Goal: Task Accomplishment & Management: Use online tool/utility

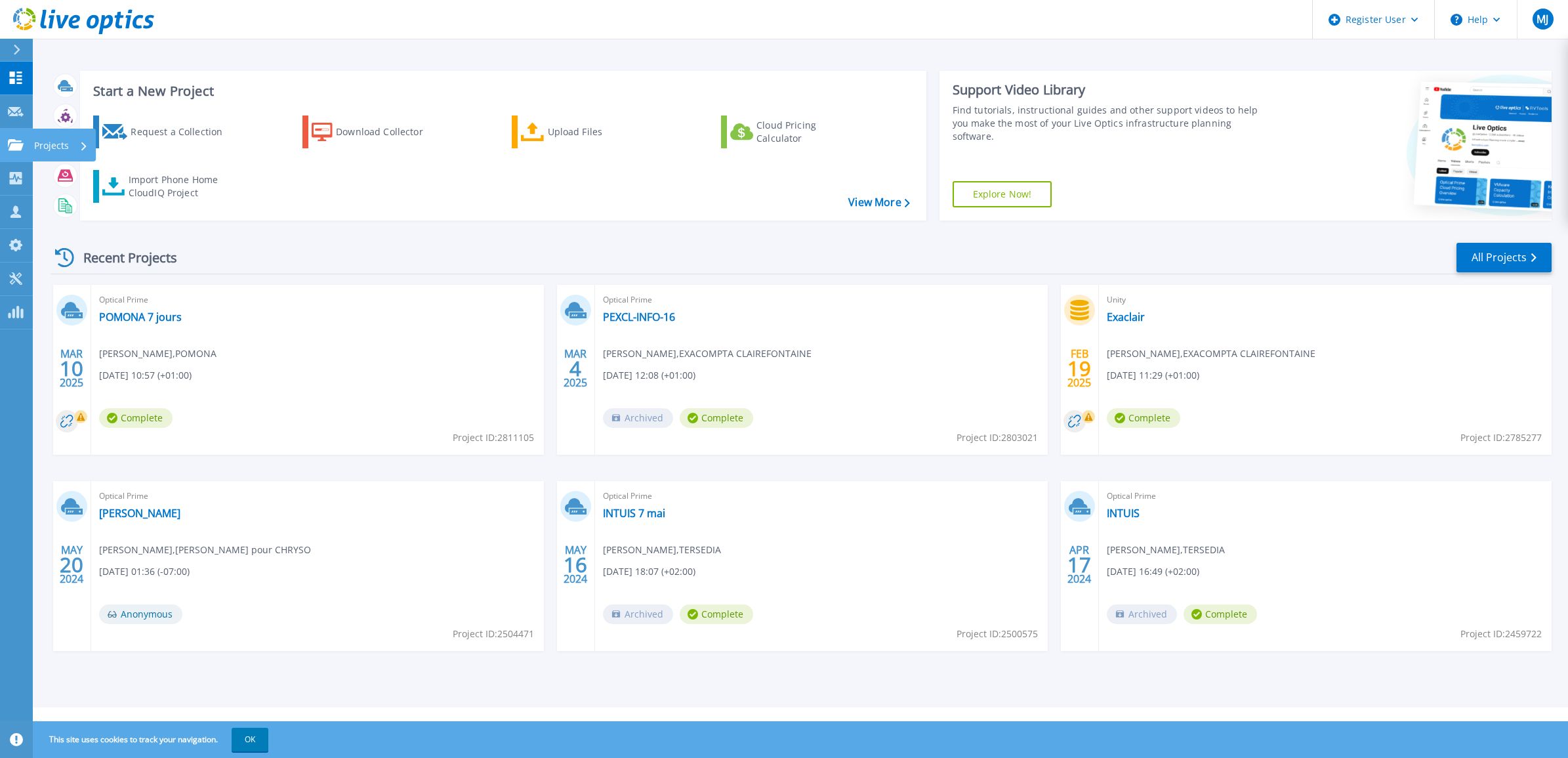
click at [67, 142] on p "Projects" at bounding box center [51, 146] width 35 height 34
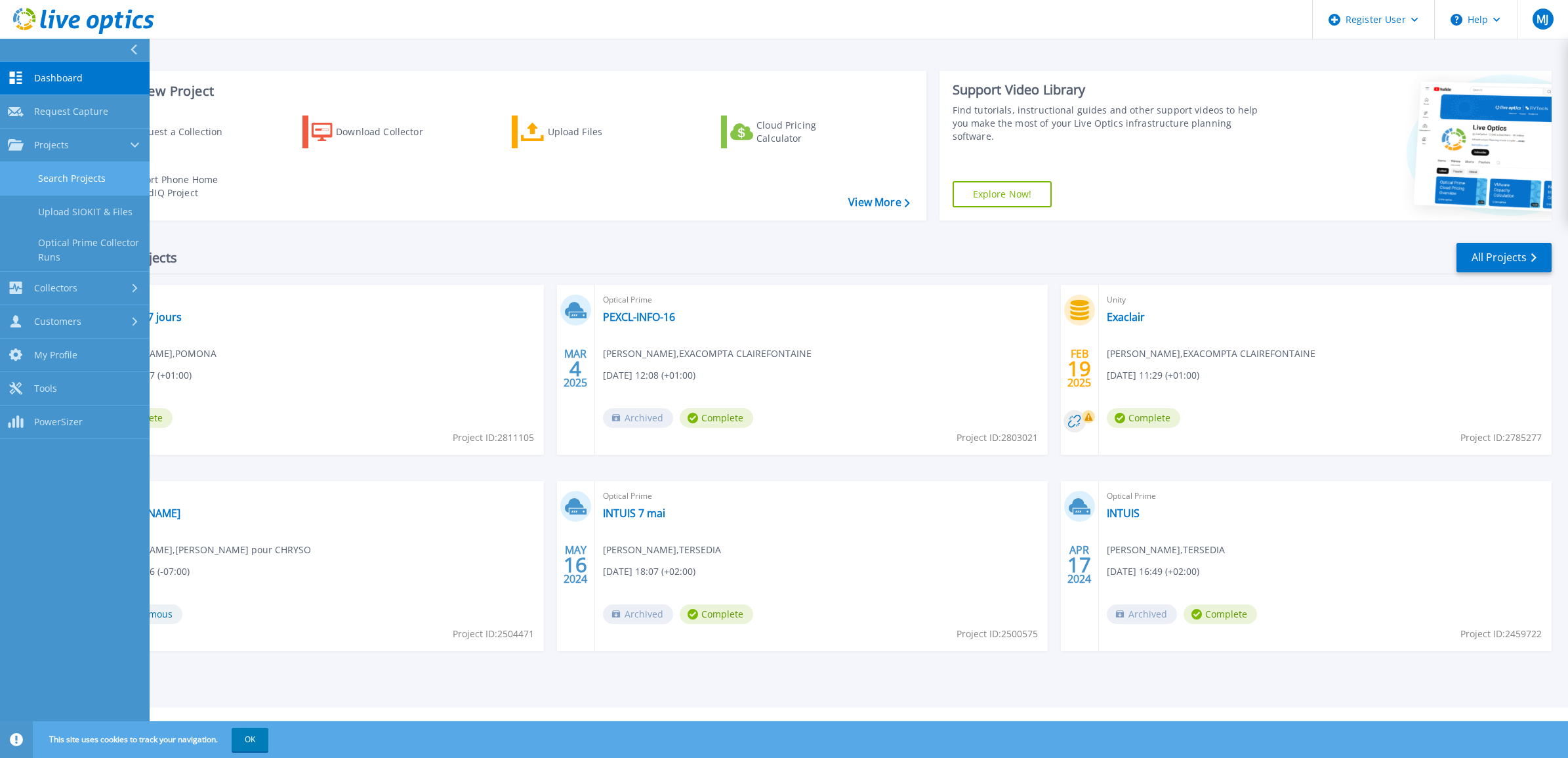
click at [86, 175] on link "Search Projects" at bounding box center [75, 179] width 150 height 33
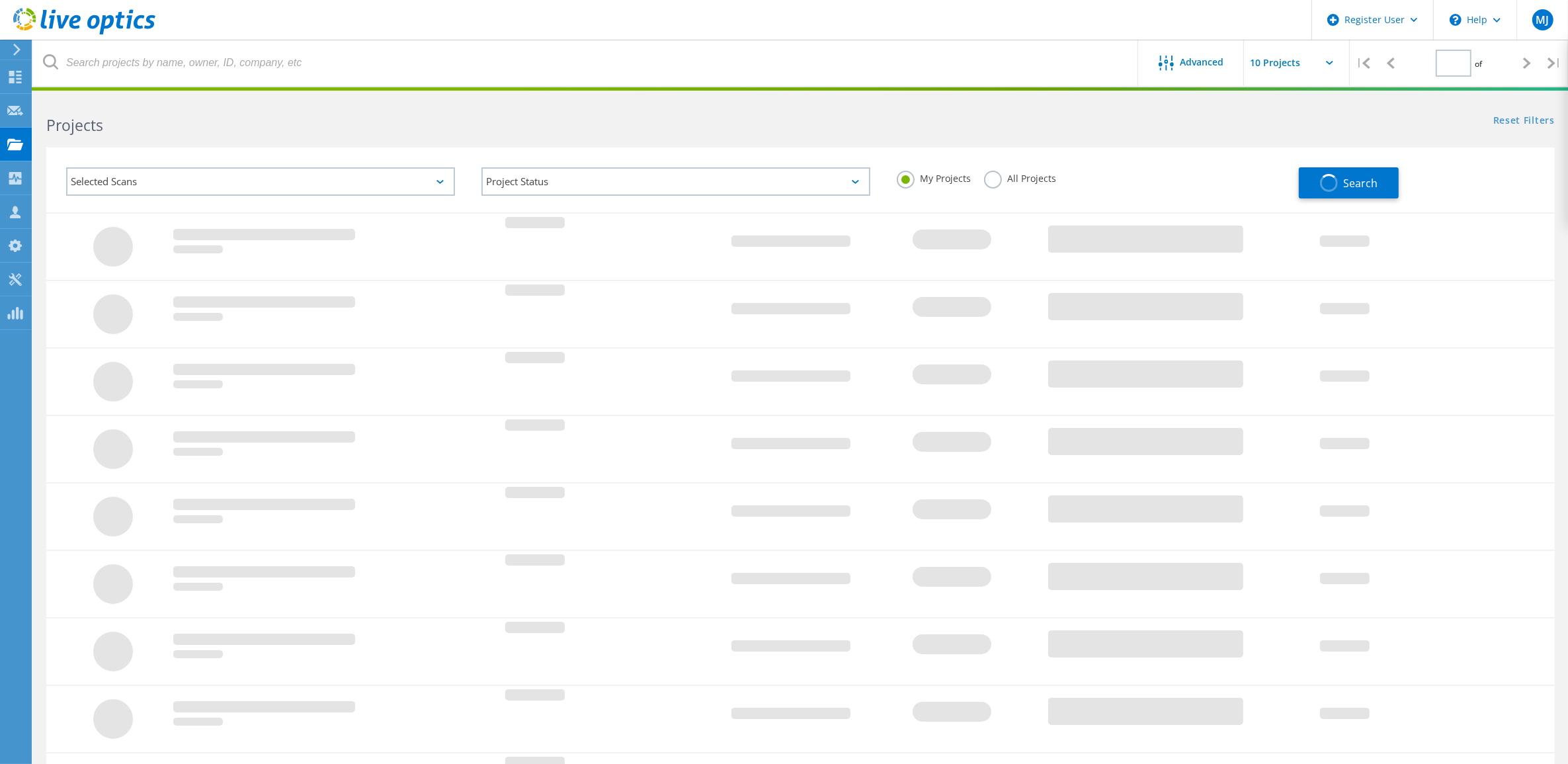
type input "1"
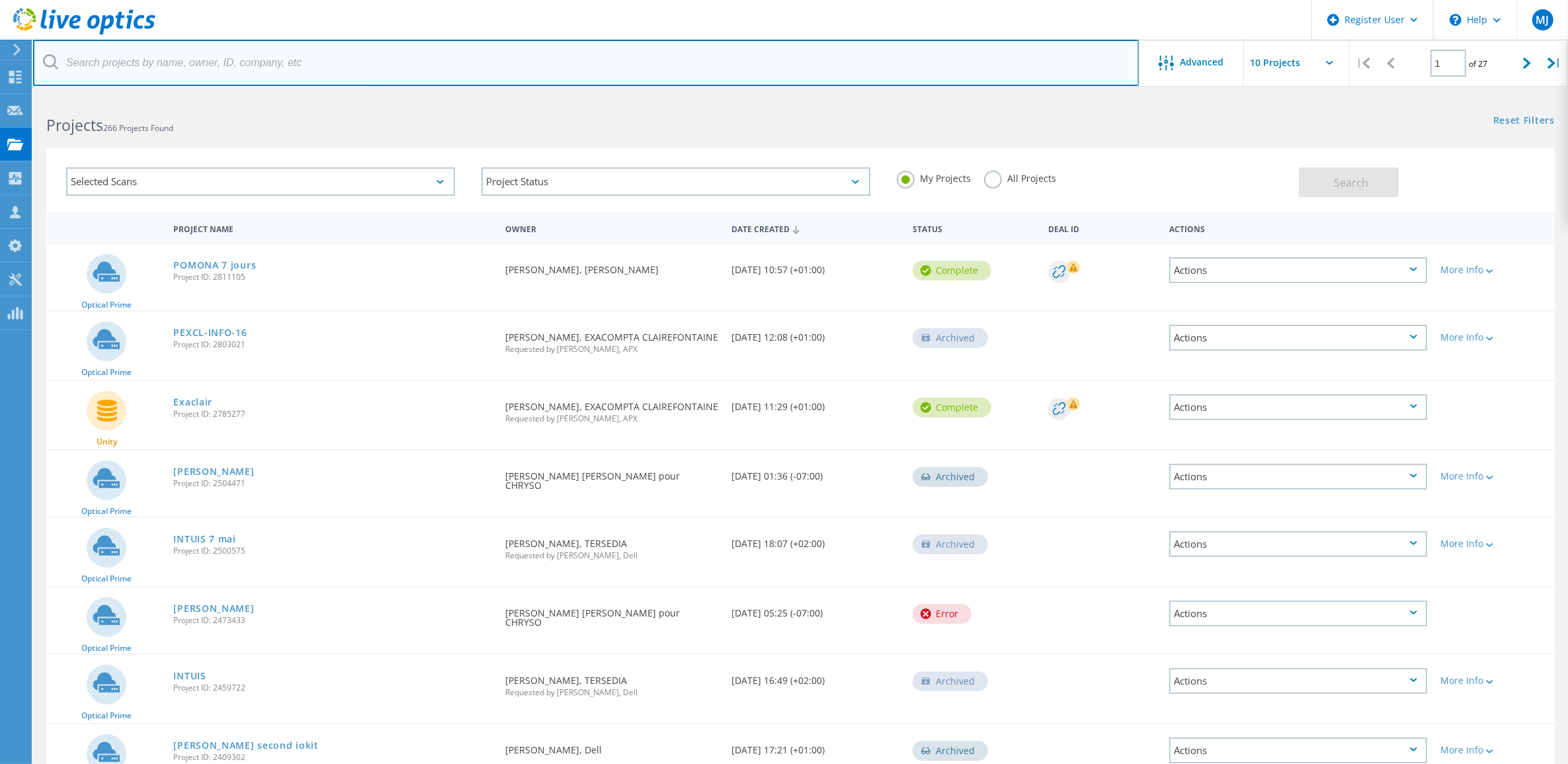
click at [666, 52] on input "text" at bounding box center [585, 63] width 1106 height 46
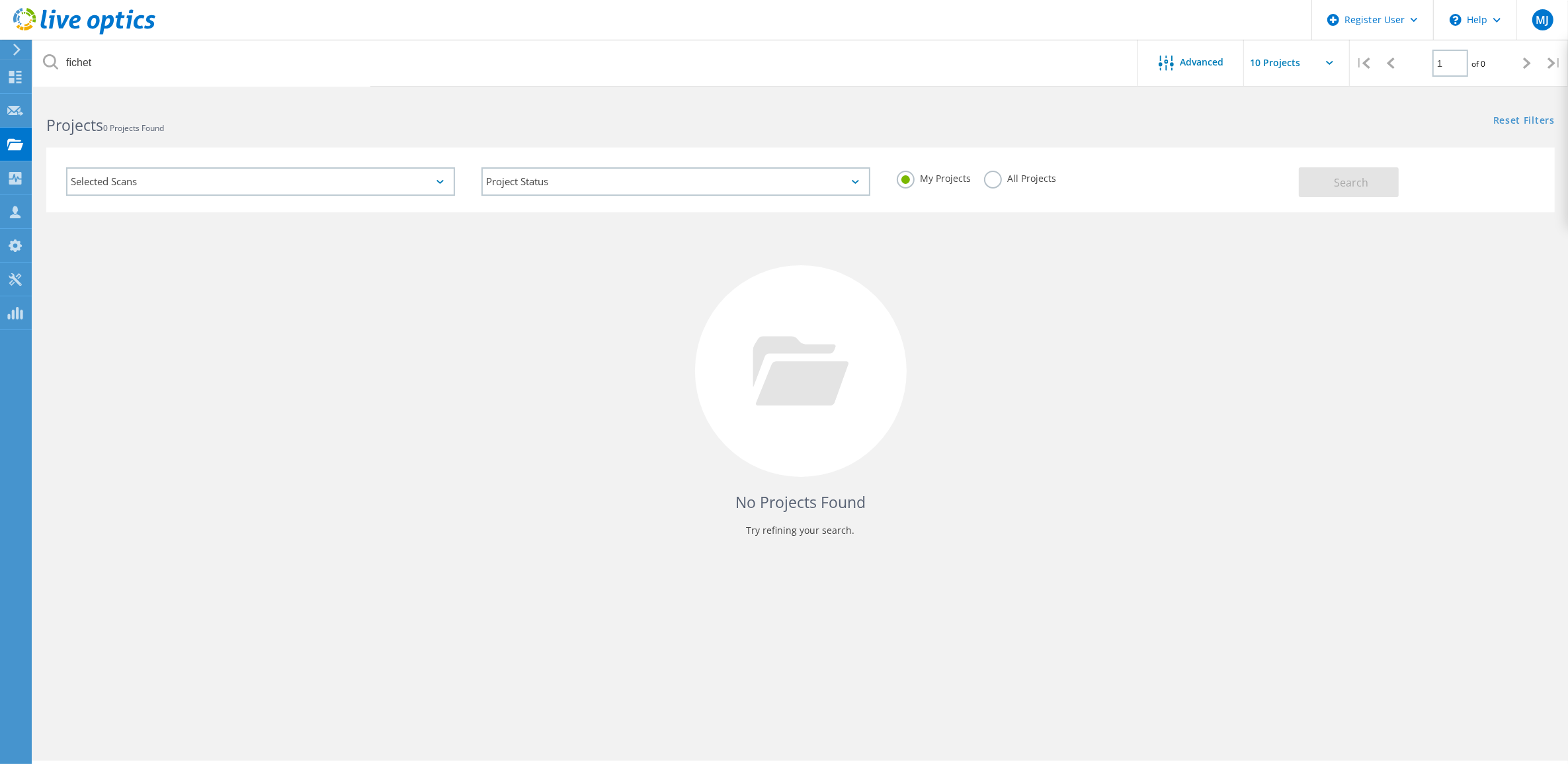
click at [993, 188] on div "All Projects" at bounding box center [1020, 180] width 72 height 19
click at [997, 183] on label "All Projects" at bounding box center [1020, 176] width 72 height 13
click at [0, 0] on input "All Projects" at bounding box center [0, 0] width 0 height 0
click at [1354, 195] on button "Search" at bounding box center [1348, 182] width 100 height 30
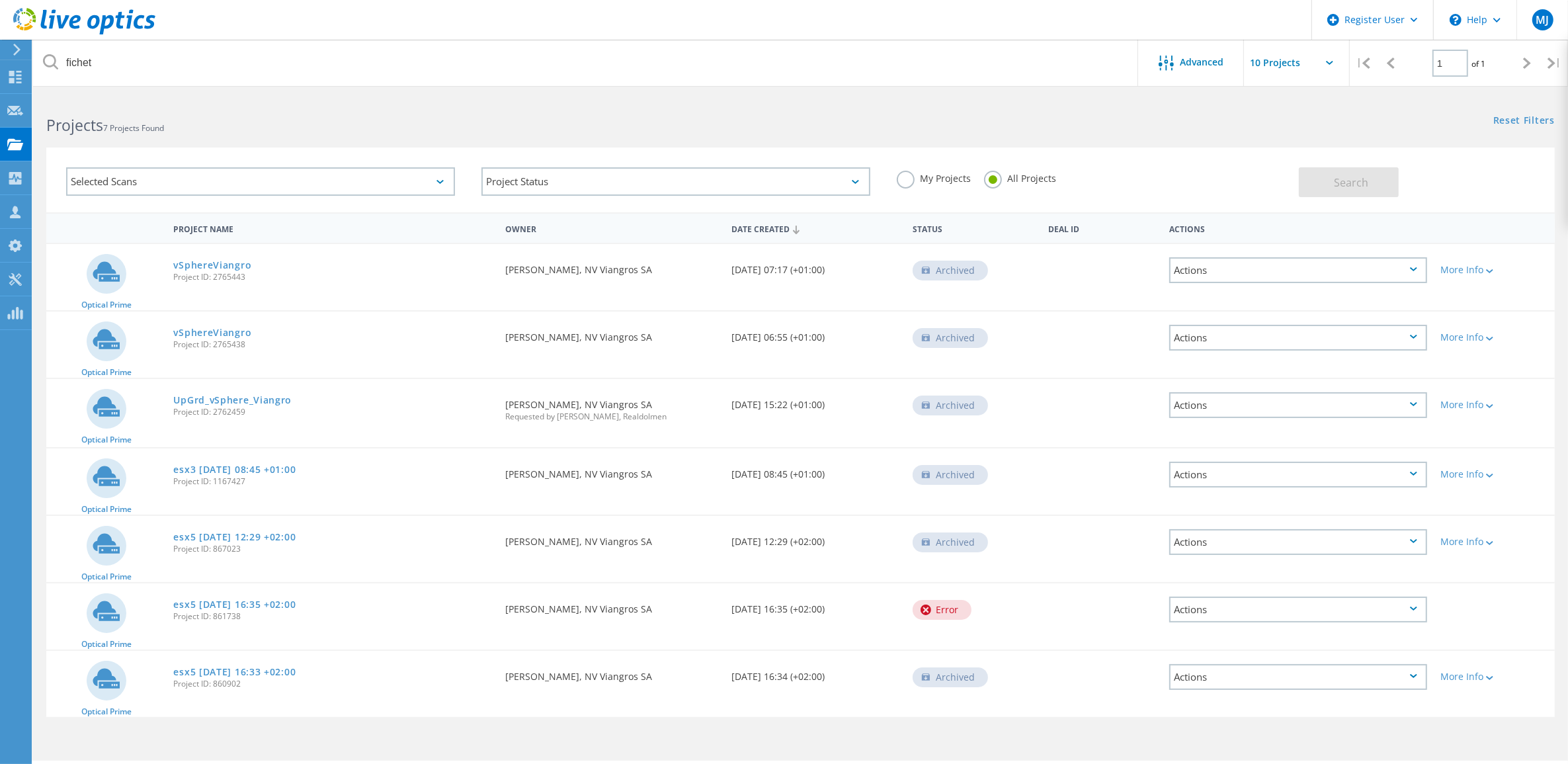
click at [828, 329] on div "Date Created [DATE] 06:55 (+01:00)" at bounding box center [815, 333] width 181 height 43
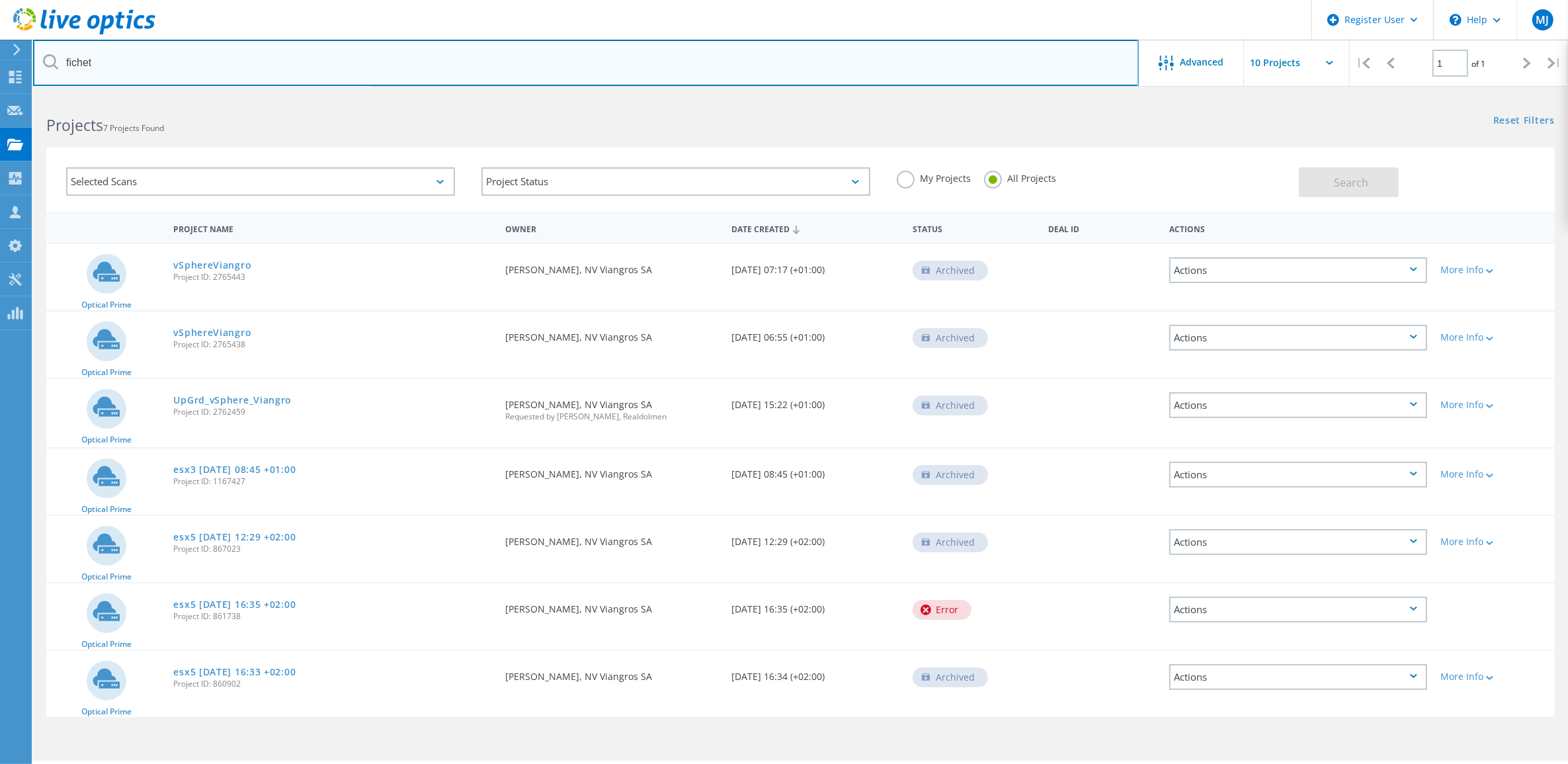
click at [132, 68] on input "fichet" at bounding box center [585, 63] width 1106 height 46
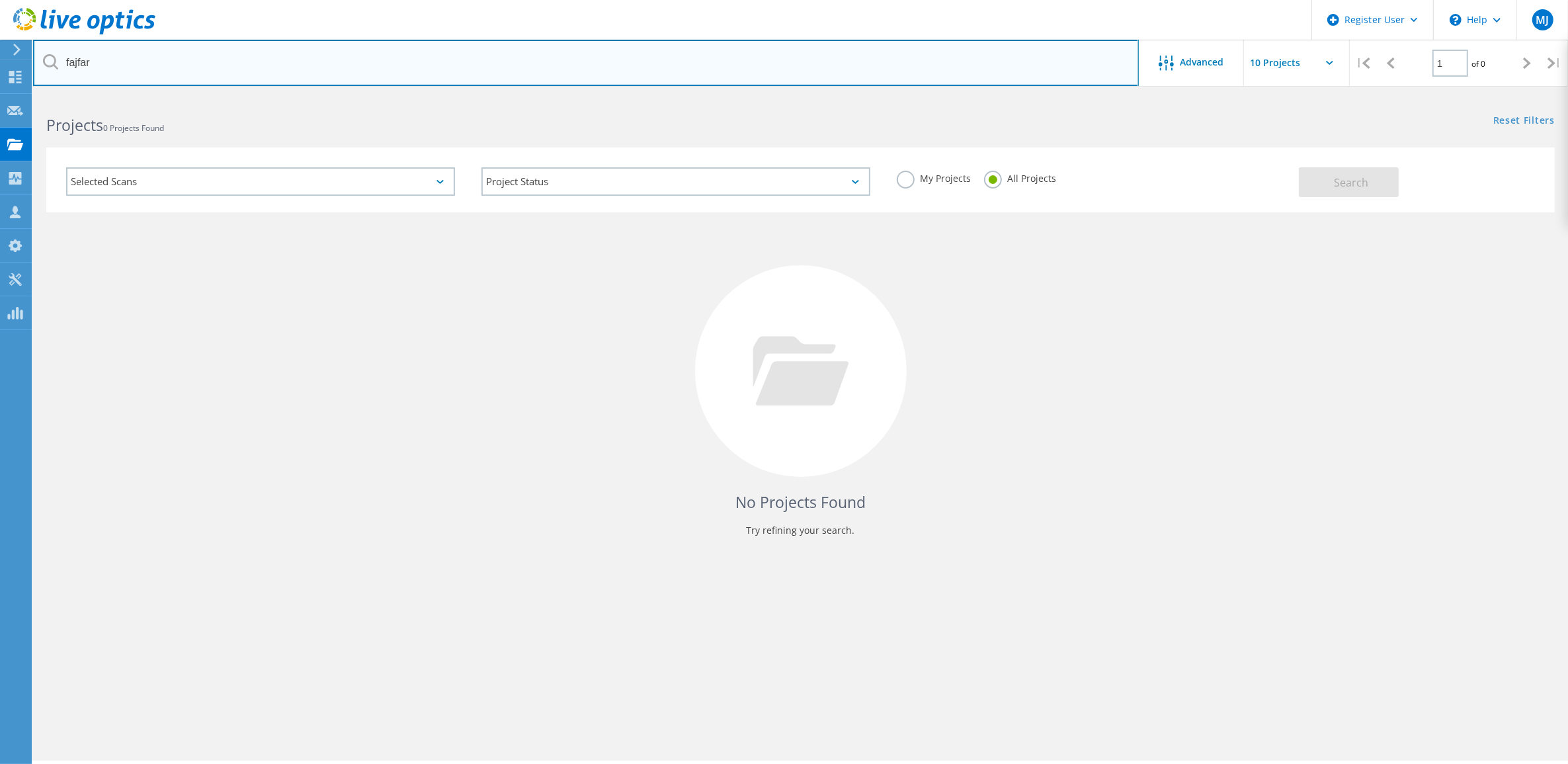
click at [467, 55] on input "fajfar" at bounding box center [585, 63] width 1106 height 46
drag, startPoint x: 467, startPoint y: 55, endPoint x: 25, endPoint y: 56, distance: 442.0
click at [25, 96] on div "Register User \n Help Explore Helpful Articles Contact Support MJ Dell User Mal…" at bounding box center [784, 447] width 1568 height 704
type input "f"
